Goal: Task Accomplishment & Management: Manage account settings

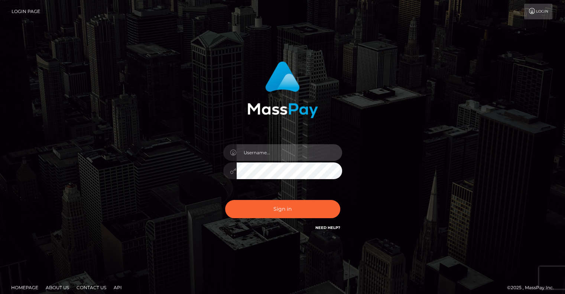
click at [259, 154] on input "text" at bounding box center [288, 152] width 105 height 17
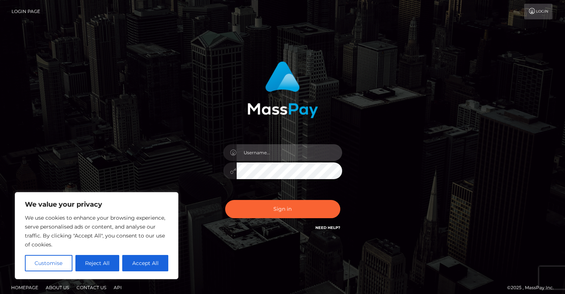
type input "[EMAIL_ADDRESS][DOMAIN_NAME]"
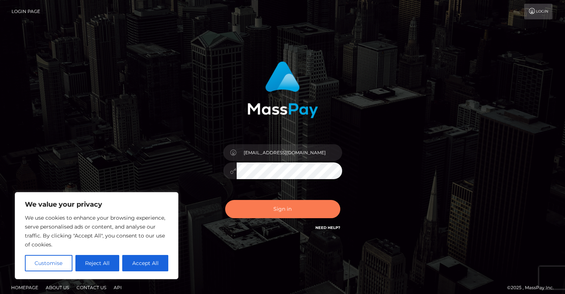
click at [252, 210] on button "Sign in" at bounding box center [282, 209] width 115 height 18
